Goal: Transaction & Acquisition: Purchase product/service

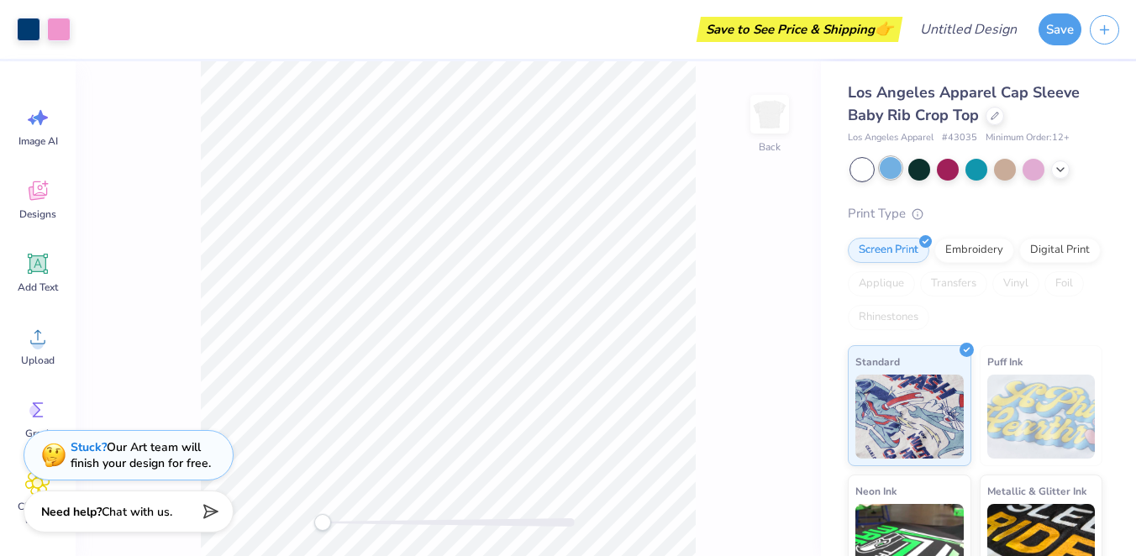
click at [896, 165] on div at bounding box center [890, 168] width 22 height 22
click at [857, 171] on div at bounding box center [862, 170] width 22 height 22
click at [995, 112] on icon at bounding box center [994, 114] width 8 height 8
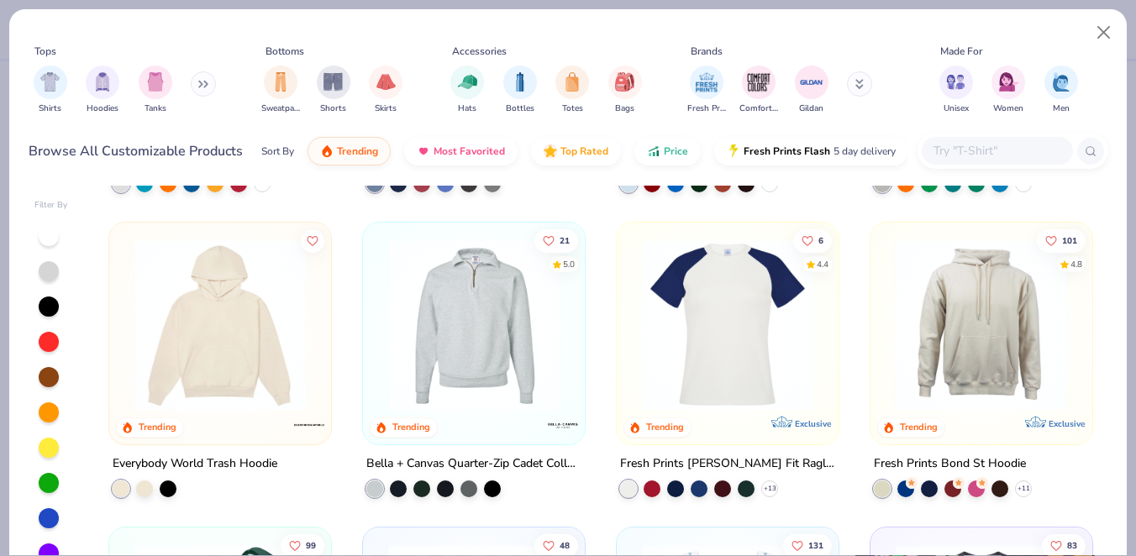
scroll to position [2753, 0]
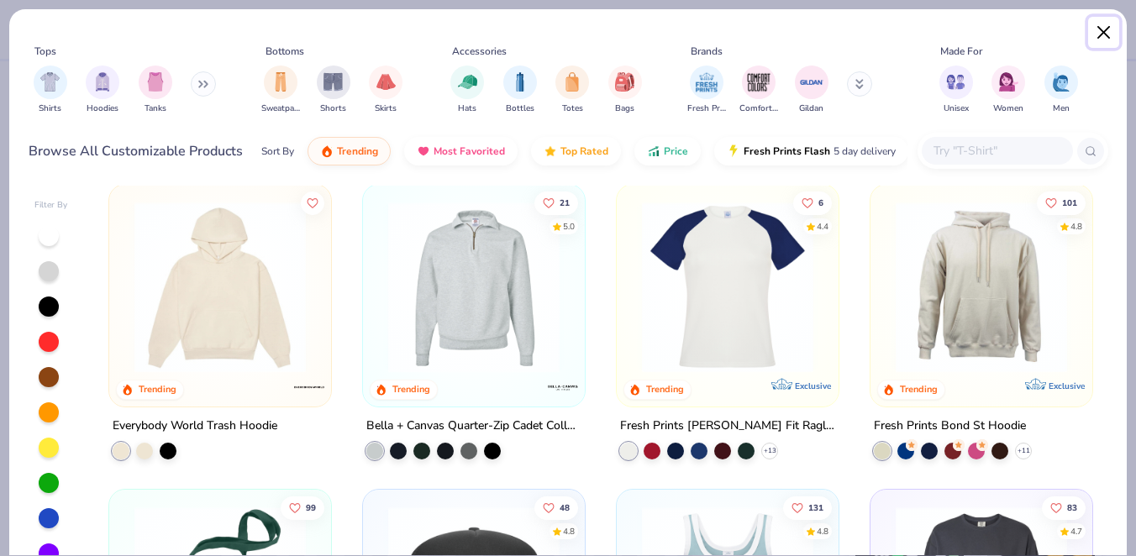
click at [1102, 30] on button "Close" at bounding box center [1104, 33] width 32 height 32
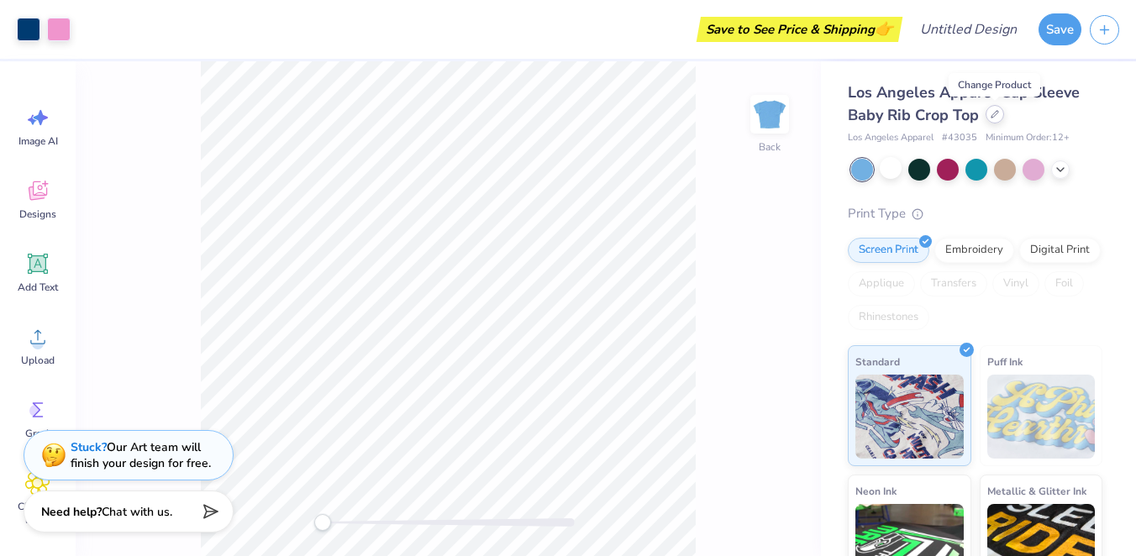
click at [1002, 114] on div at bounding box center [994, 114] width 18 height 18
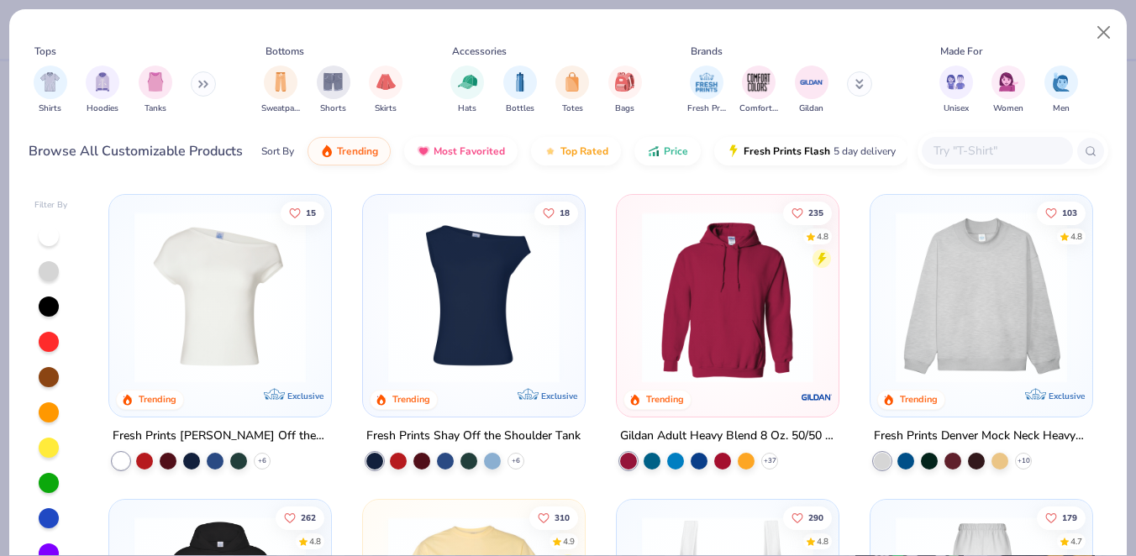
scroll to position [1, 0]
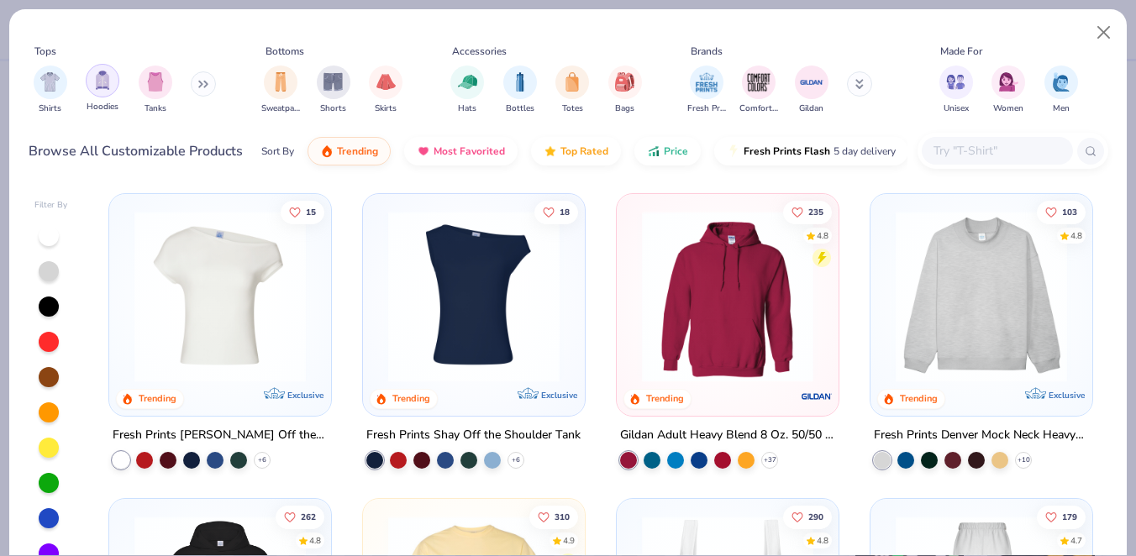
click at [109, 89] on img "filter for Hoodies" at bounding box center [102, 80] width 18 height 19
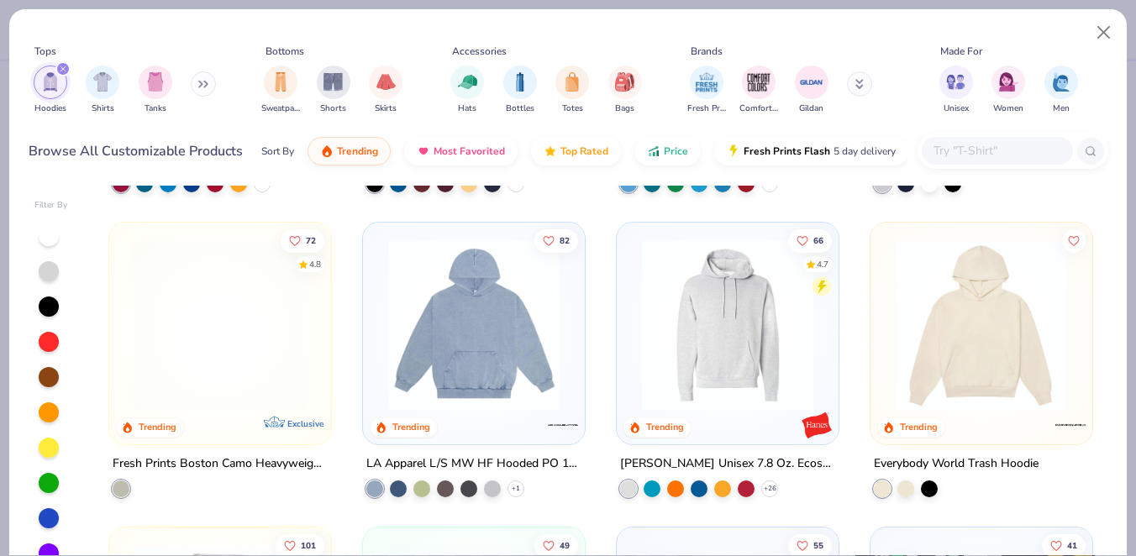
scroll to position [281, 0]
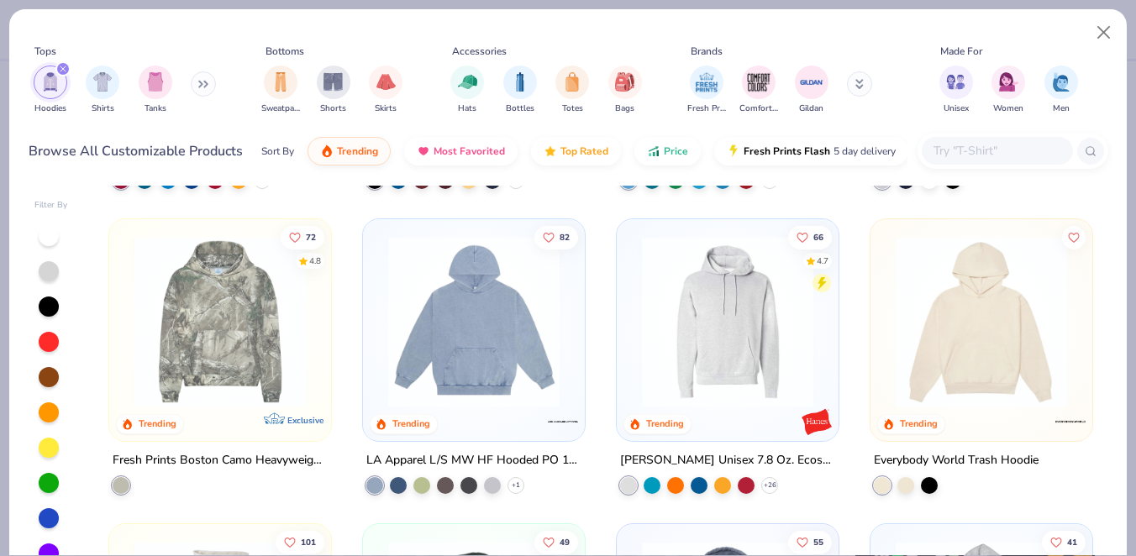
click at [482, 351] on img at bounding box center [474, 321] width 188 height 171
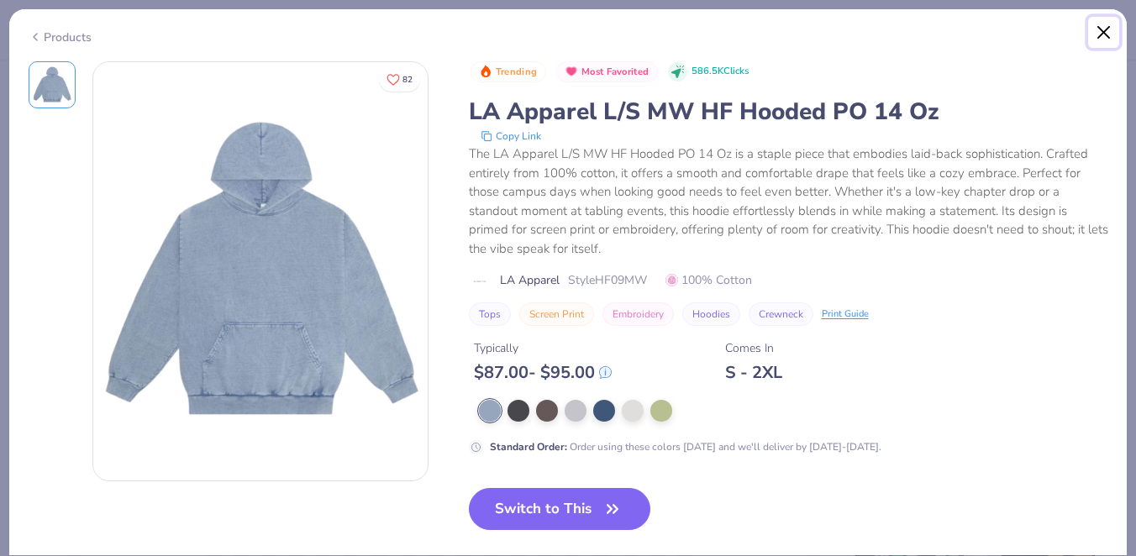
click at [1107, 25] on button "Close" at bounding box center [1104, 33] width 32 height 32
